Goal: Transaction & Acquisition: Subscribe to service/newsletter

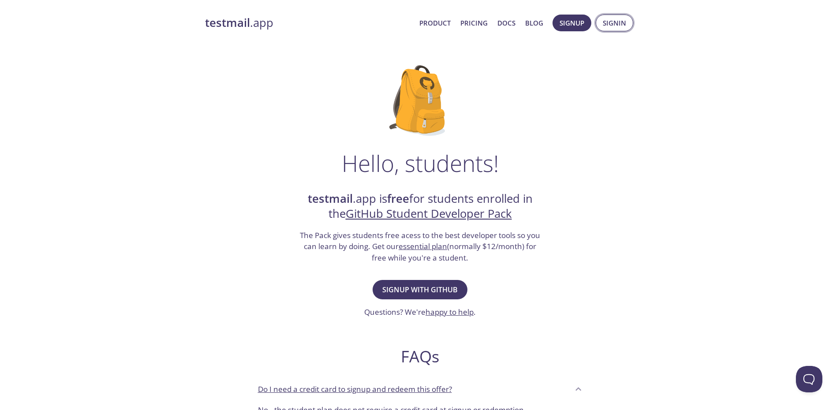
click at [608, 24] on span "Signin" at bounding box center [614, 22] width 23 height 11
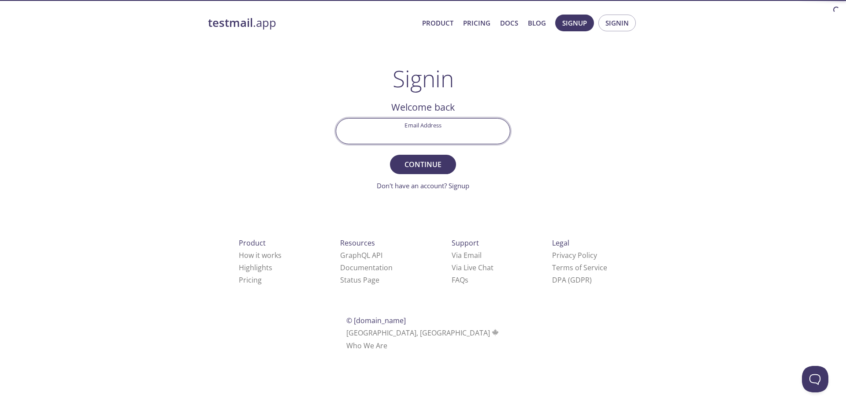
click at [472, 128] on input "Email Address" at bounding box center [423, 131] width 174 height 25
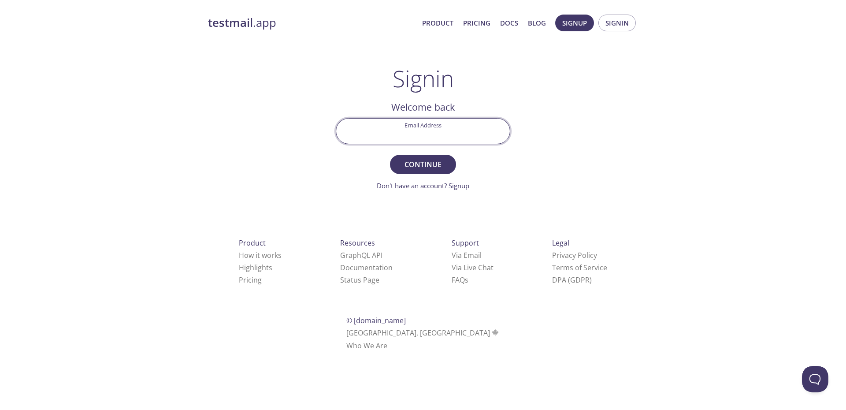
type input "[EMAIL_ADDRESS][DOMAIN_NAME]"
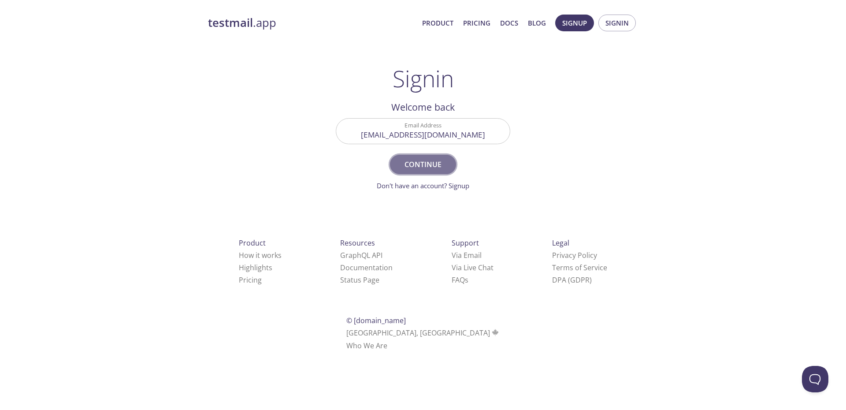
click at [439, 168] on span "Continue" at bounding box center [423, 164] width 47 height 12
click at [564, 20] on span "Signup" at bounding box center [574, 22] width 25 height 11
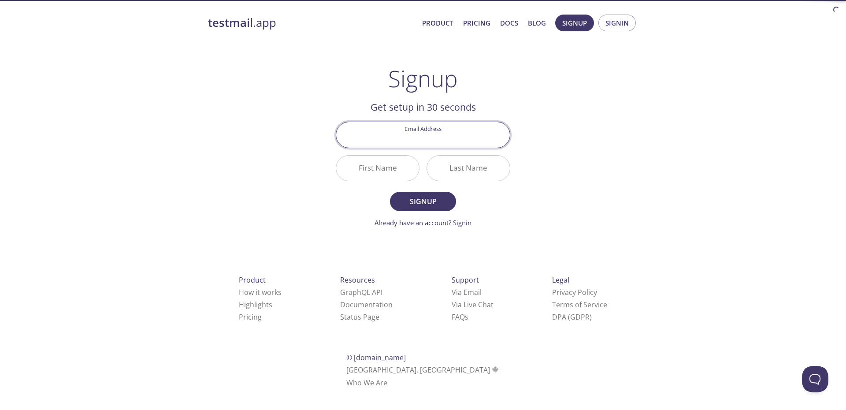
click at [448, 143] on input "Email Address" at bounding box center [423, 134] width 174 height 25
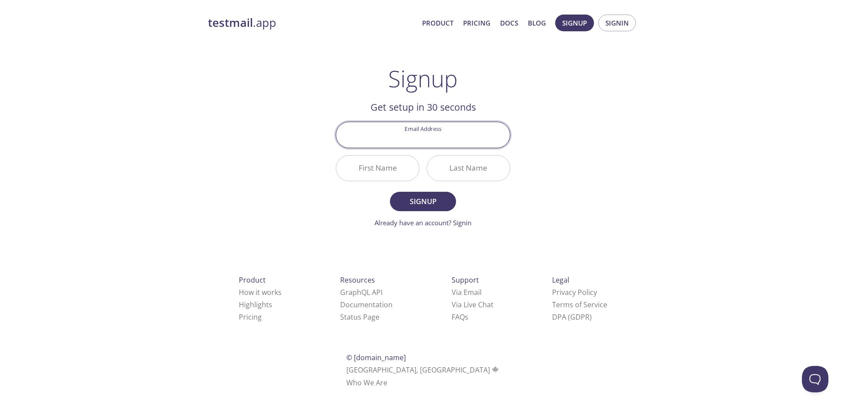
type input "[EMAIL_ADDRESS][DOMAIN_NAME]"
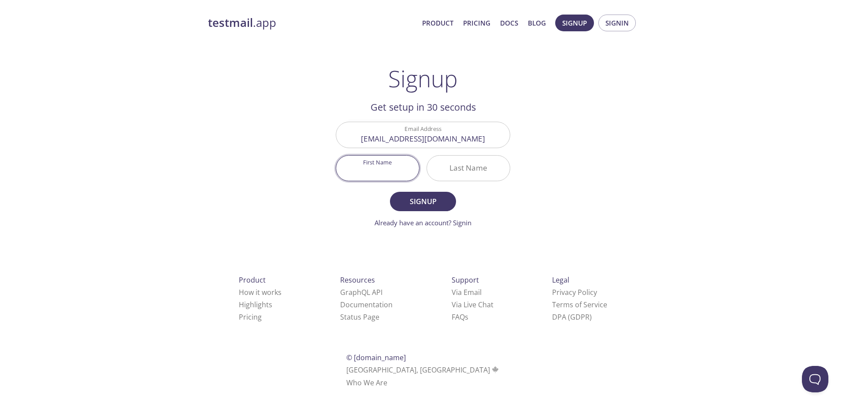
click at [403, 167] on input "First Name" at bounding box center [377, 168] width 83 height 25
type input "[PERSON_NAME]"
type input "degachi"
click at [421, 197] on span "Signup" at bounding box center [423, 201] width 47 height 12
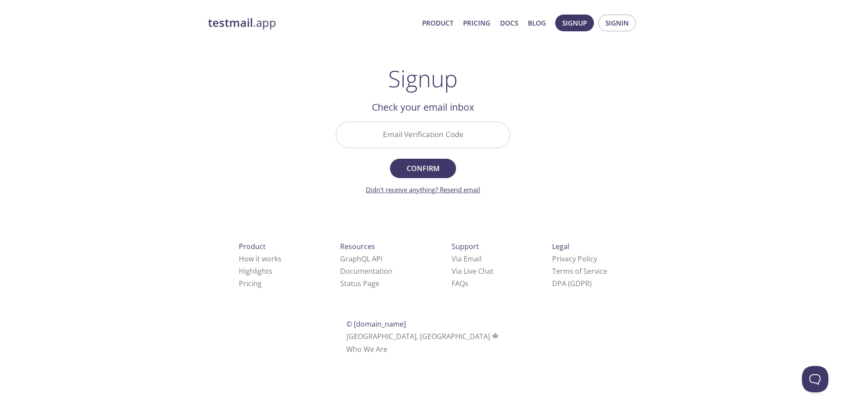
click at [458, 193] on link "Didn't receive anything? Resend email" at bounding box center [423, 189] width 115 height 9
click at [435, 143] on input "Email Verification Code" at bounding box center [423, 134] width 174 height 25
paste input "7MW2RRE"
type input "7MW2RRE"
click at [423, 167] on span "Confirm" at bounding box center [423, 168] width 47 height 12
